Goal: Task Accomplishment & Management: Complete application form

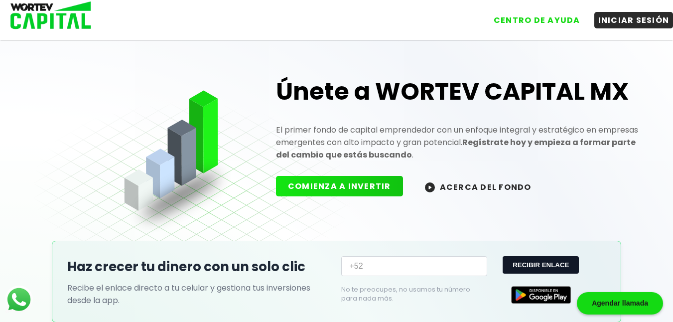
scroll to position [7, 0]
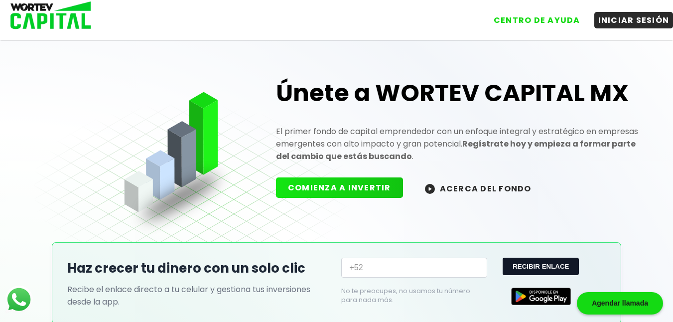
click at [401, 264] on input "+52" at bounding box center [413, 268] width 145 height 20
click at [524, 270] on button "RECIBIR ENLACE" at bounding box center [541, 266] width 76 height 17
type input "+52"
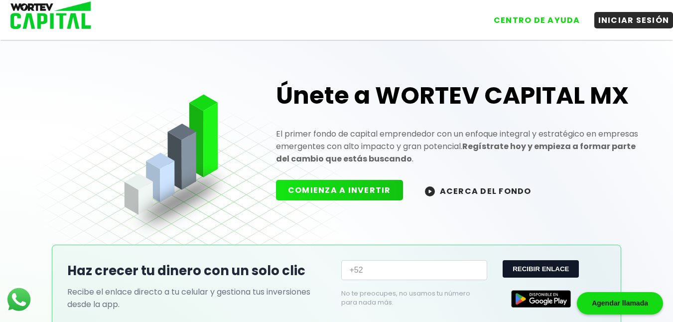
scroll to position [0, 0]
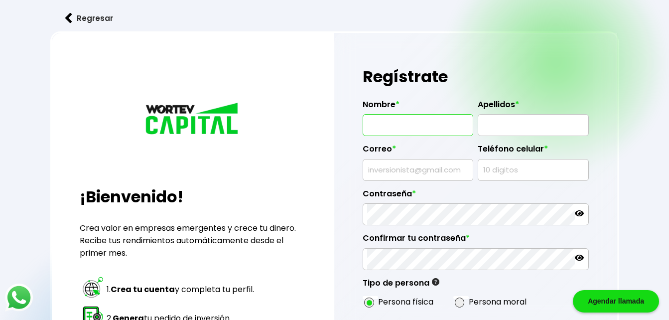
click at [389, 129] on input "text" at bounding box center [418, 125] width 102 height 21
type input "ISRAEL"
type input "[EMAIL_ADDRESS][DOMAIN_NAME]"
click at [538, 135] on input "text" at bounding box center [533, 125] width 102 height 21
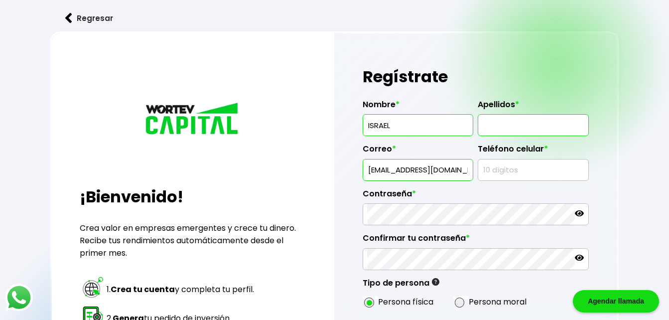
type input "[PERSON_NAME]"
click at [530, 169] on input "text" at bounding box center [533, 169] width 102 height 21
type input "8139169173"
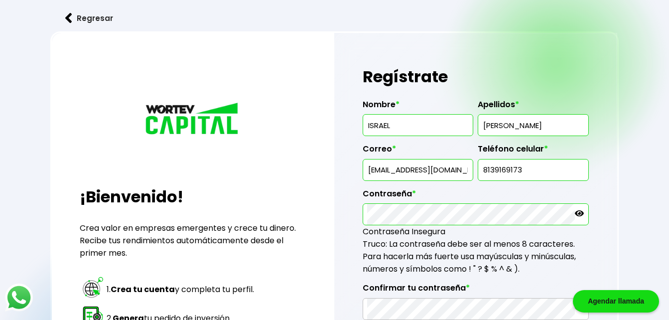
click at [580, 212] on icon at bounding box center [579, 213] width 9 height 6
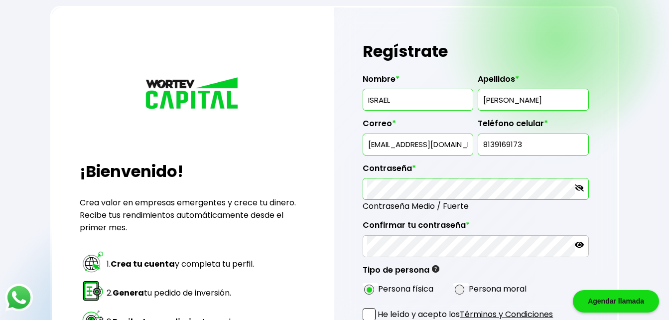
scroll to position [50, 0]
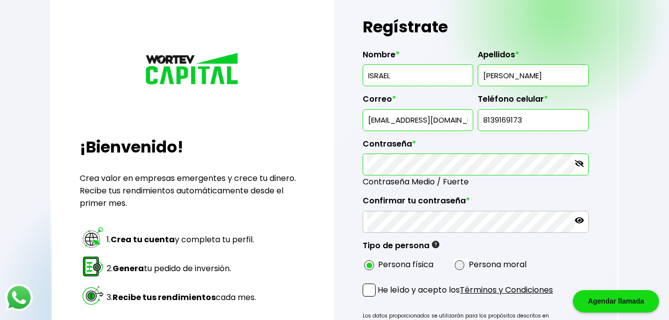
click at [578, 223] on icon at bounding box center [579, 220] width 9 height 9
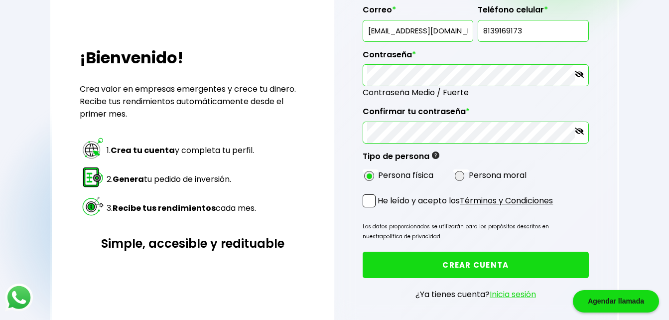
scroll to position [149, 0]
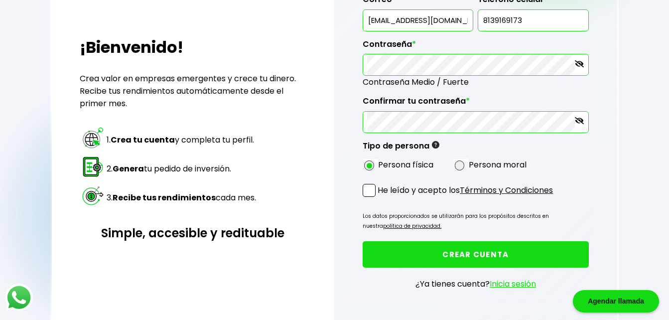
click at [363, 187] on span at bounding box center [369, 190] width 13 height 13
click at [380, 198] on input "He leído y acepto los Términos y Condiciones" at bounding box center [380, 198] width 0 height 0
click at [412, 261] on button "CREAR CUENTA" at bounding box center [476, 254] width 226 height 26
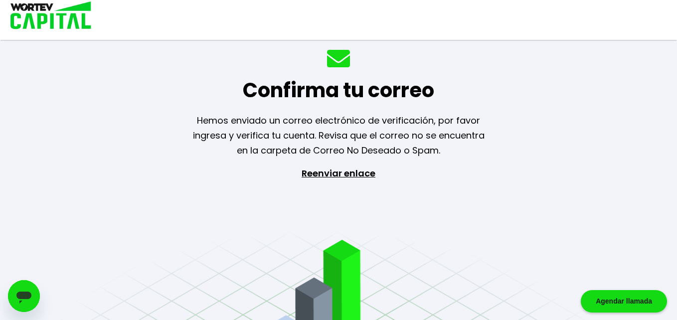
click at [349, 175] on p "Reenviar enlace" at bounding box center [338, 218] width 92 height 105
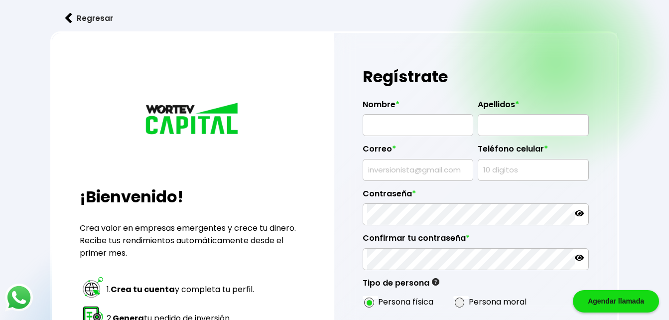
click at [417, 117] on input "text" at bounding box center [418, 125] width 102 height 21
type input "ISRAEL"
type input "[PERSON_NAME]"
type input "[EMAIL_ADDRESS][DOMAIN_NAME]"
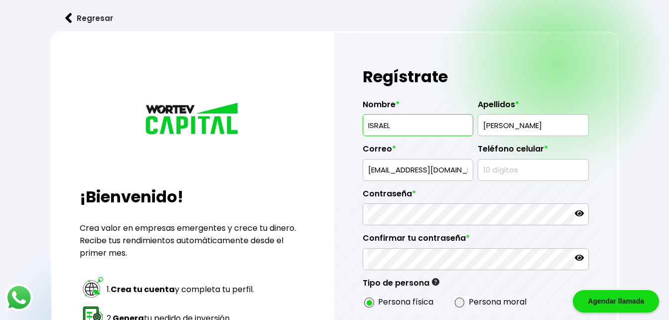
type input "8139169173"
click at [431, 169] on input "[EMAIL_ADDRESS][DOMAIN_NAME]" at bounding box center [418, 169] width 102 height 21
click at [580, 210] on icon at bounding box center [579, 213] width 9 height 9
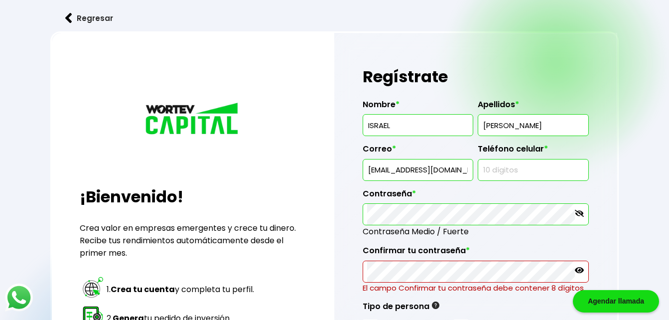
click at [532, 161] on input "text" at bounding box center [533, 169] width 102 height 21
type input "8139169173"
click at [578, 265] on div at bounding box center [476, 272] width 226 height 22
click at [580, 267] on icon at bounding box center [579, 270] width 9 height 9
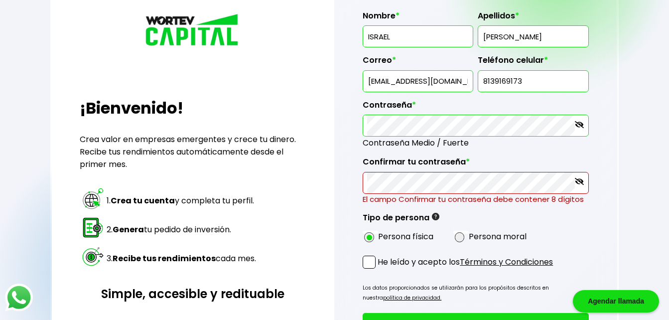
scroll to position [100, 0]
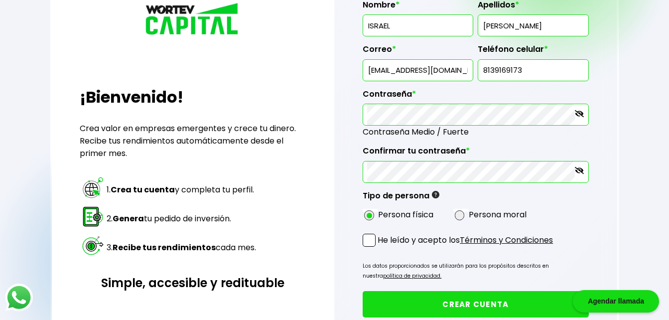
click at [367, 237] on span at bounding box center [369, 240] width 13 height 13
click at [380, 248] on input "He leído y acepto los Términos y Condiciones" at bounding box center [380, 248] width 0 height 0
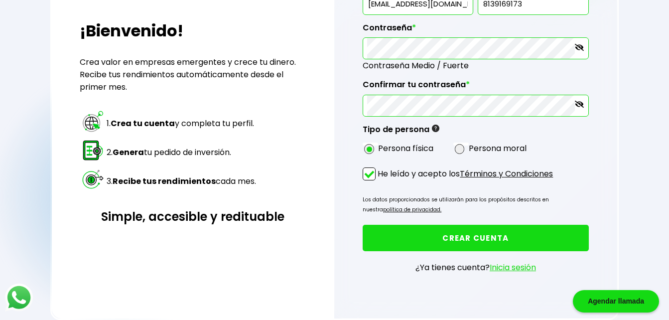
scroll to position [181, 0]
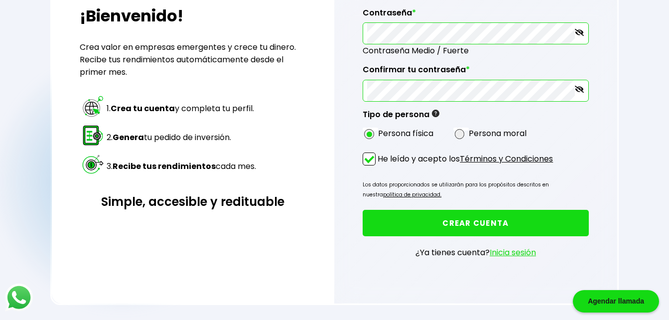
click at [467, 219] on button "CREAR CUENTA" at bounding box center [476, 223] width 226 height 26
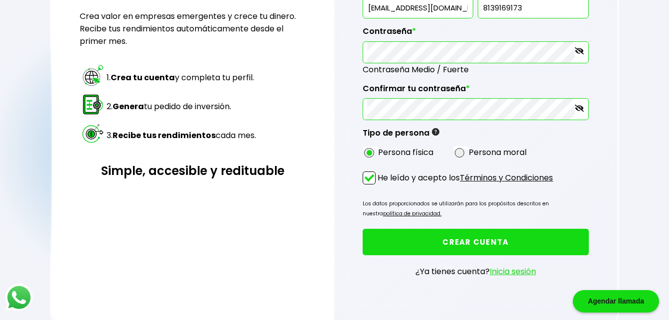
scroll to position [231, 0]
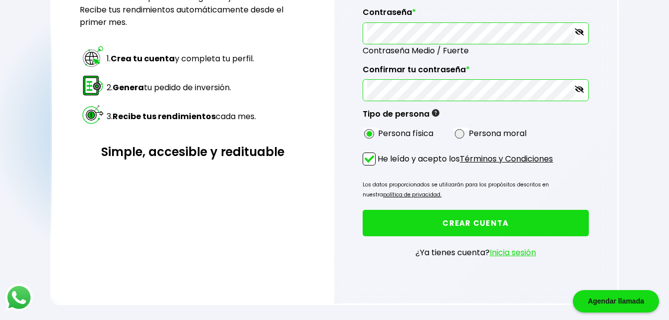
click at [531, 248] on link "Inicia sesión" at bounding box center [513, 252] width 46 height 11
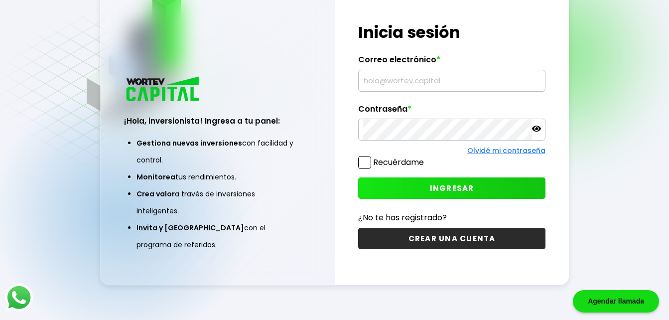
type input "[EMAIL_ADDRESS][DOMAIN_NAME]"
click at [369, 161] on span at bounding box center [364, 162] width 13 height 13
click at [426, 157] on input "Recuérdame" at bounding box center [426, 157] width 0 height 0
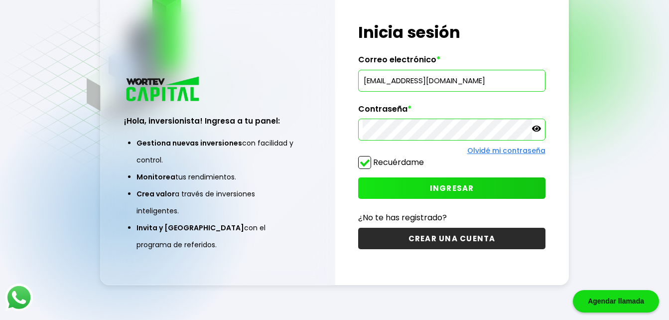
click at [536, 133] on p at bounding box center [536, 129] width 9 height 11
click at [446, 190] on span "INGRESAR" at bounding box center [452, 188] width 44 height 10
